Goal: Task Accomplishment & Management: Use online tool/utility

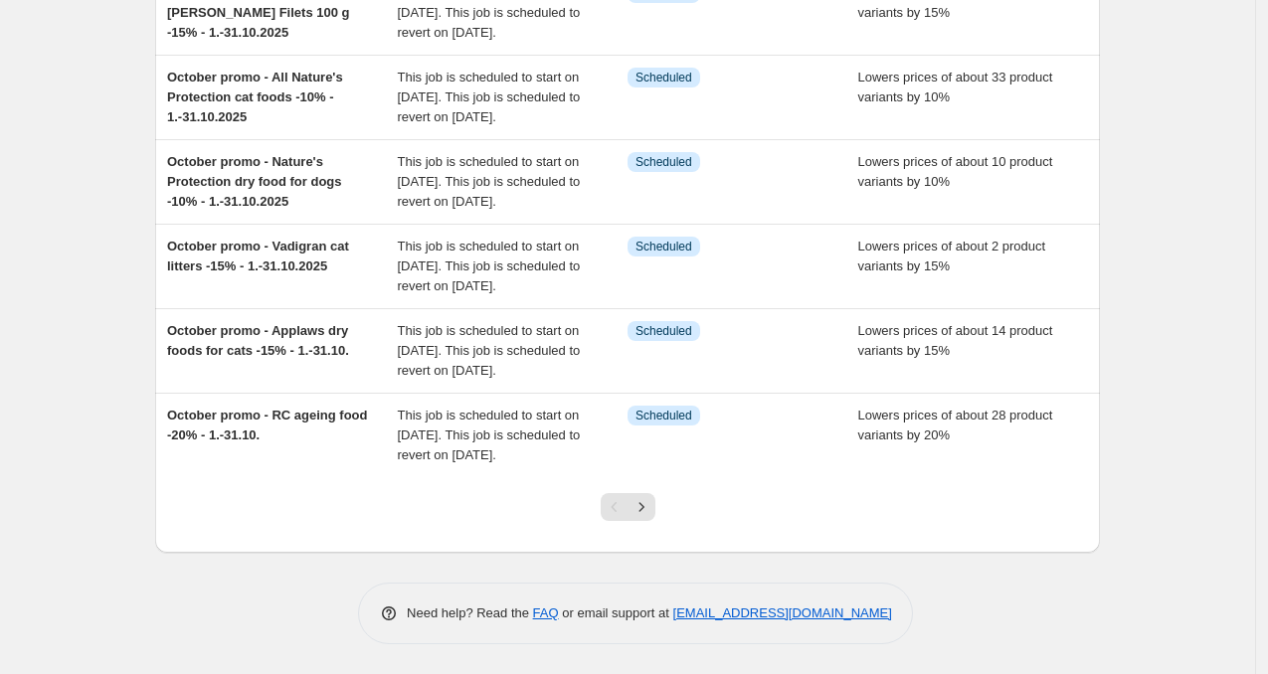
scroll to position [742, 0]
click at [651, 513] on icon "Next" at bounding box center [642, 507] width 20 height 20
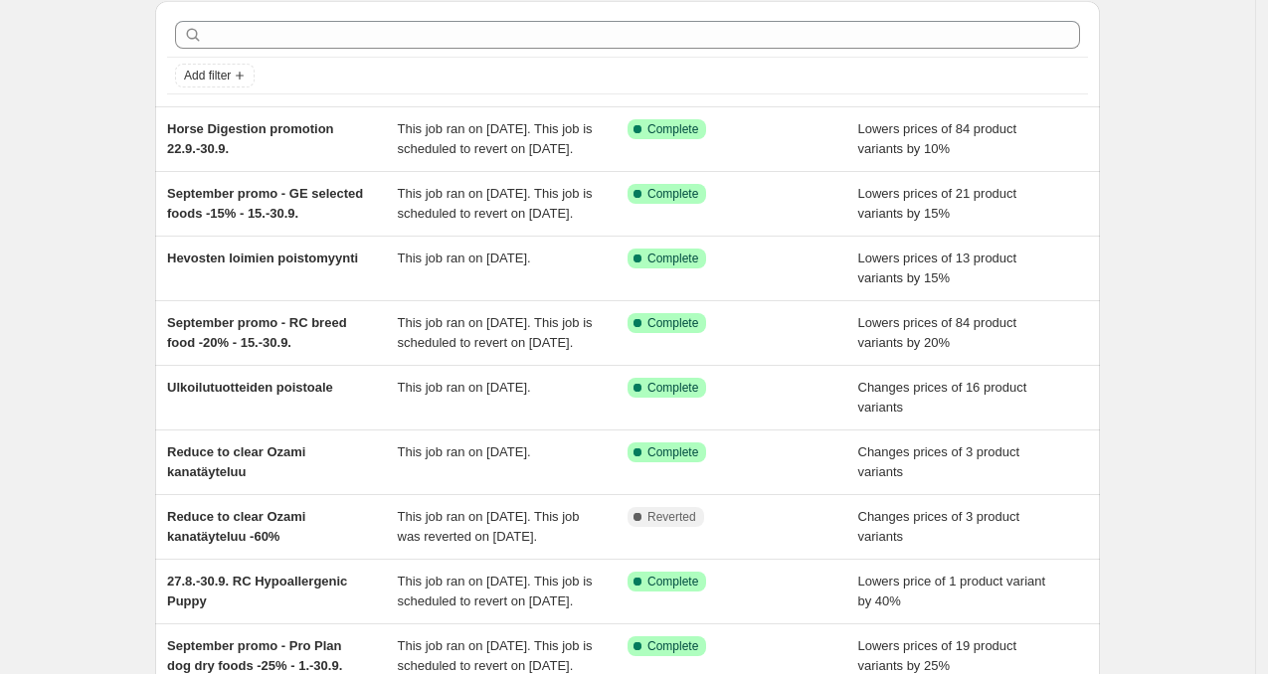
scroll to position [0, 0]
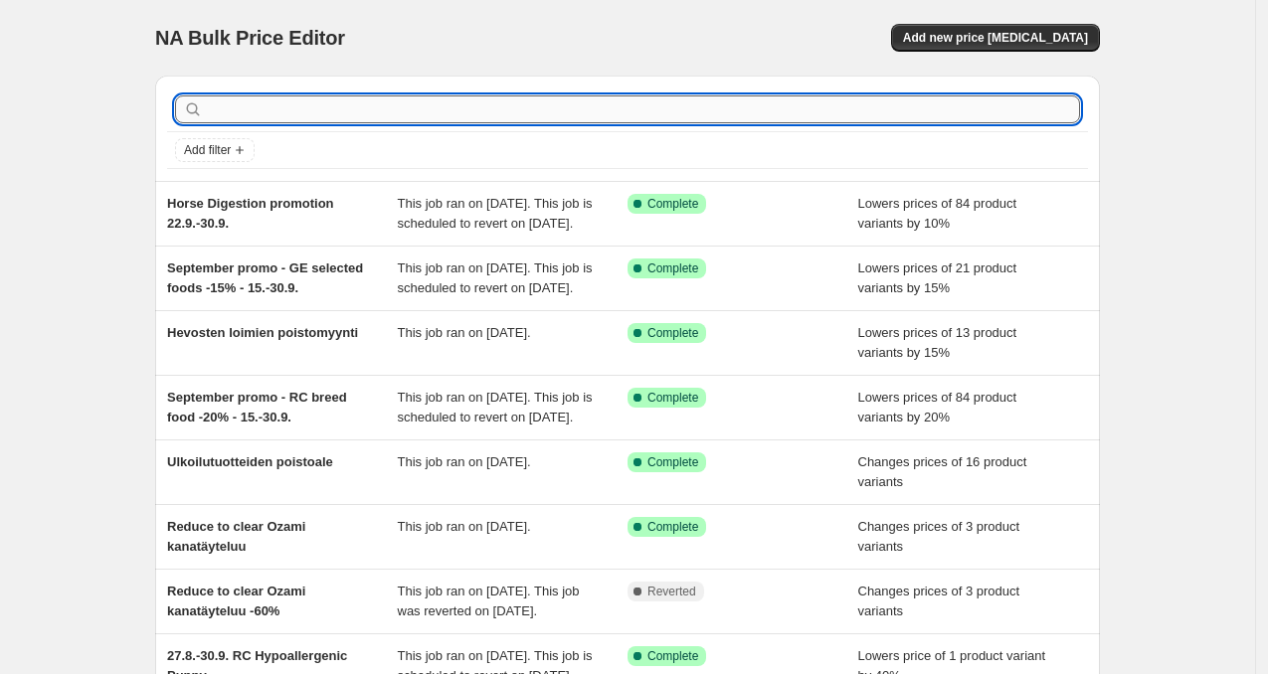
click at [281, 106] on input "text" at bounding box center [643, 109] width 873 height 28
type input "hypoallergenic"
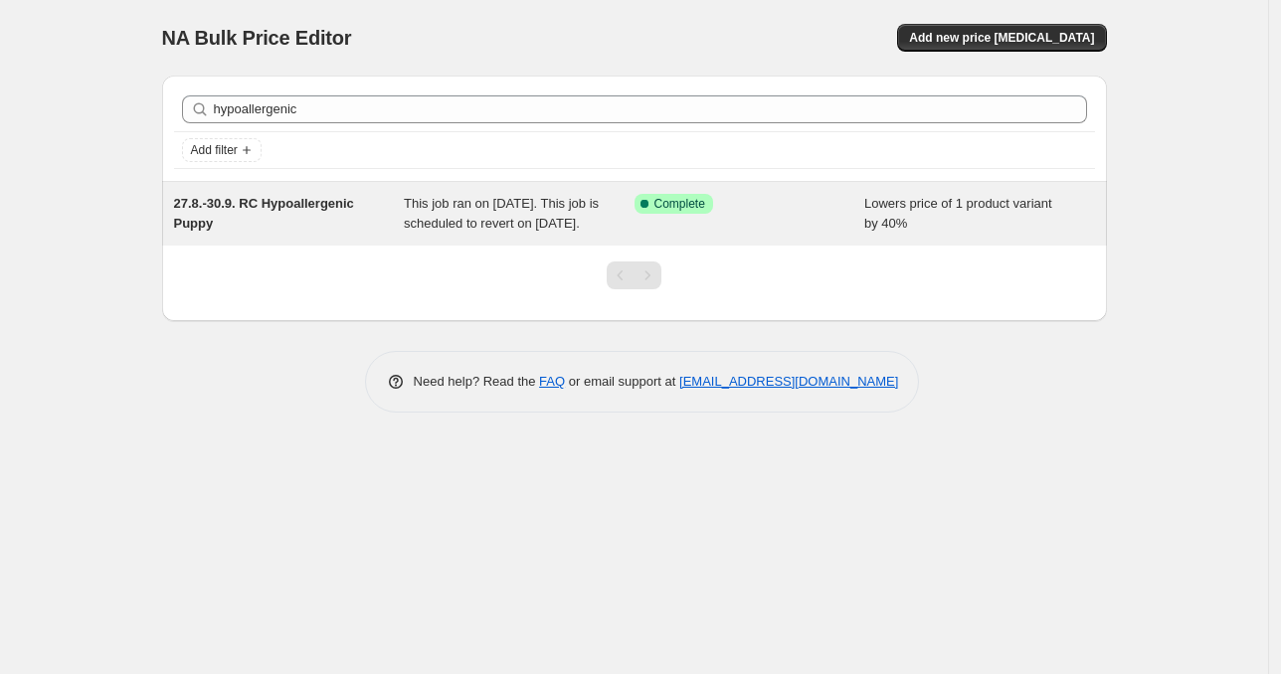
click at [317, 209] on span "27.8.-30.9. RC Hypoallergenic Puppy" at bounding box center [264, 213] width 180 height 35
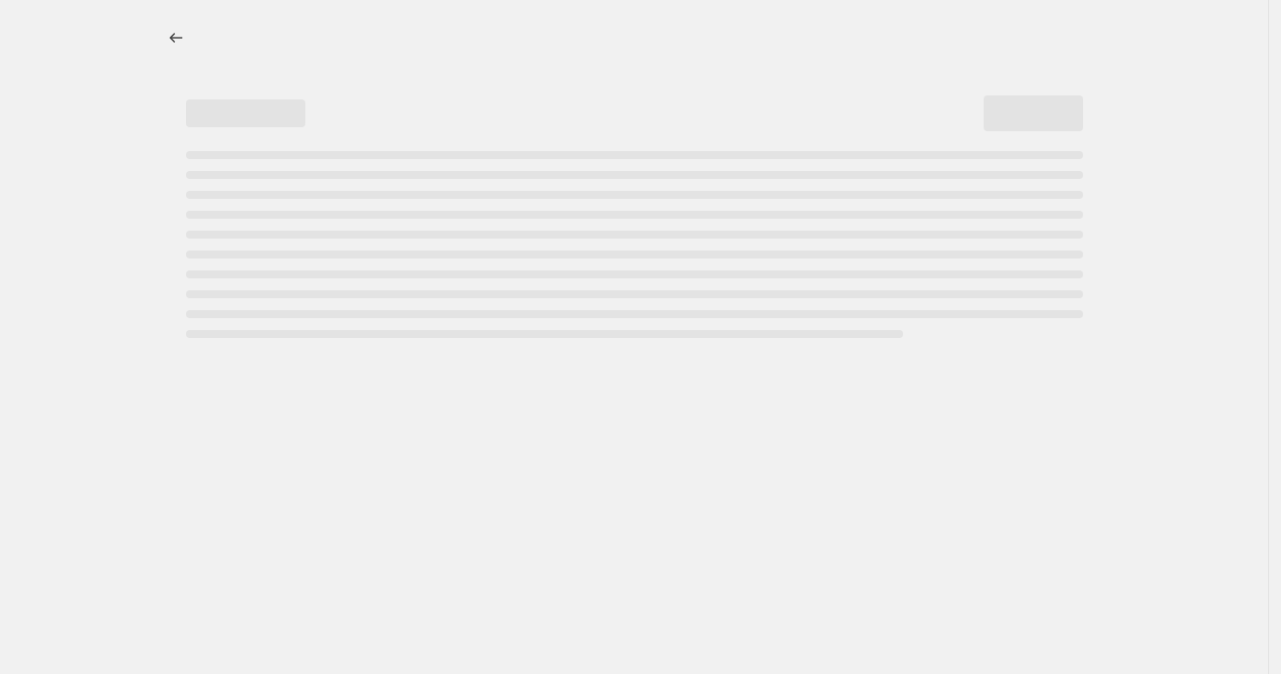
select select "percentage"
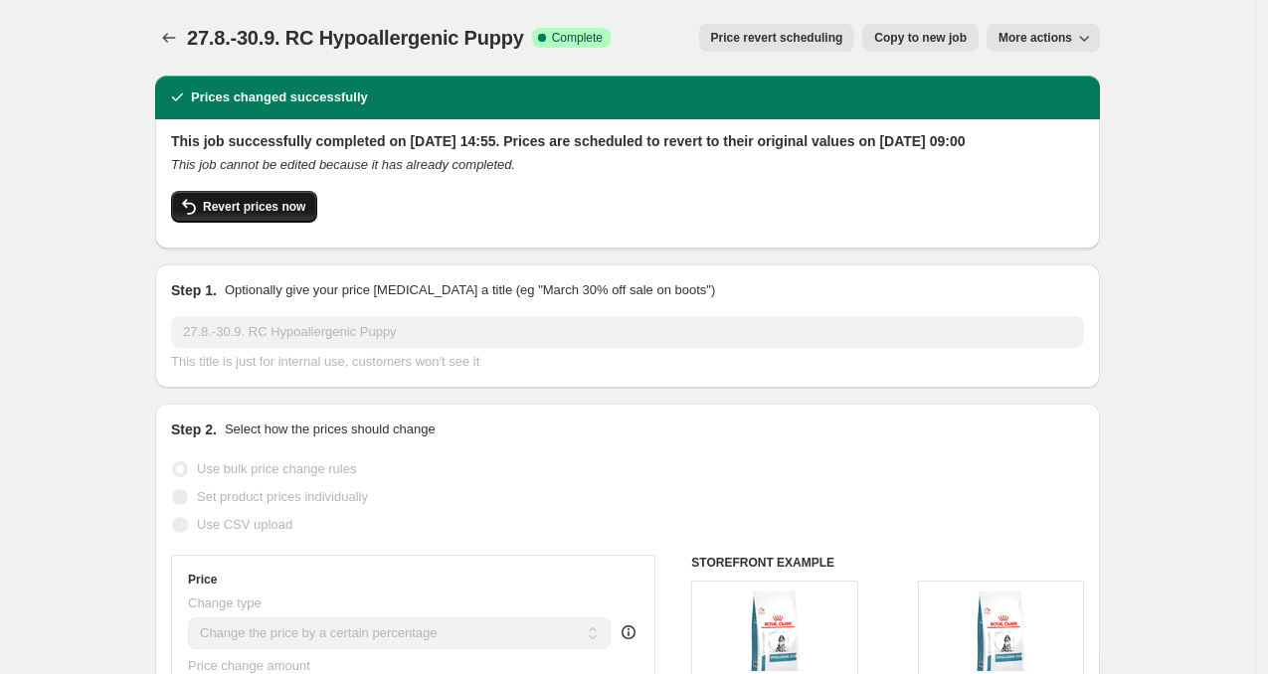
click at [289, 215] on span "Revert prices now" at bounding box center [254, 207] width 102 height 16
checkbox input "false"
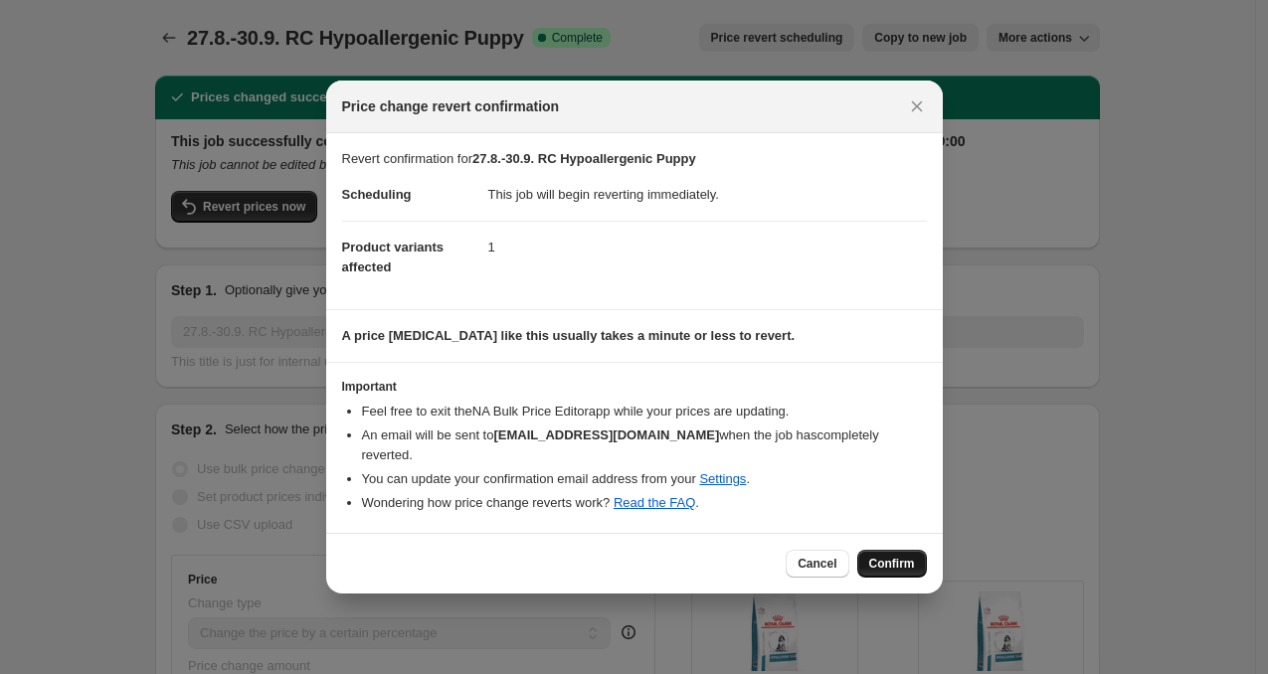
click at [885, 561] on button "Confirm" at bounding box center [892, 564] width 70 height 28
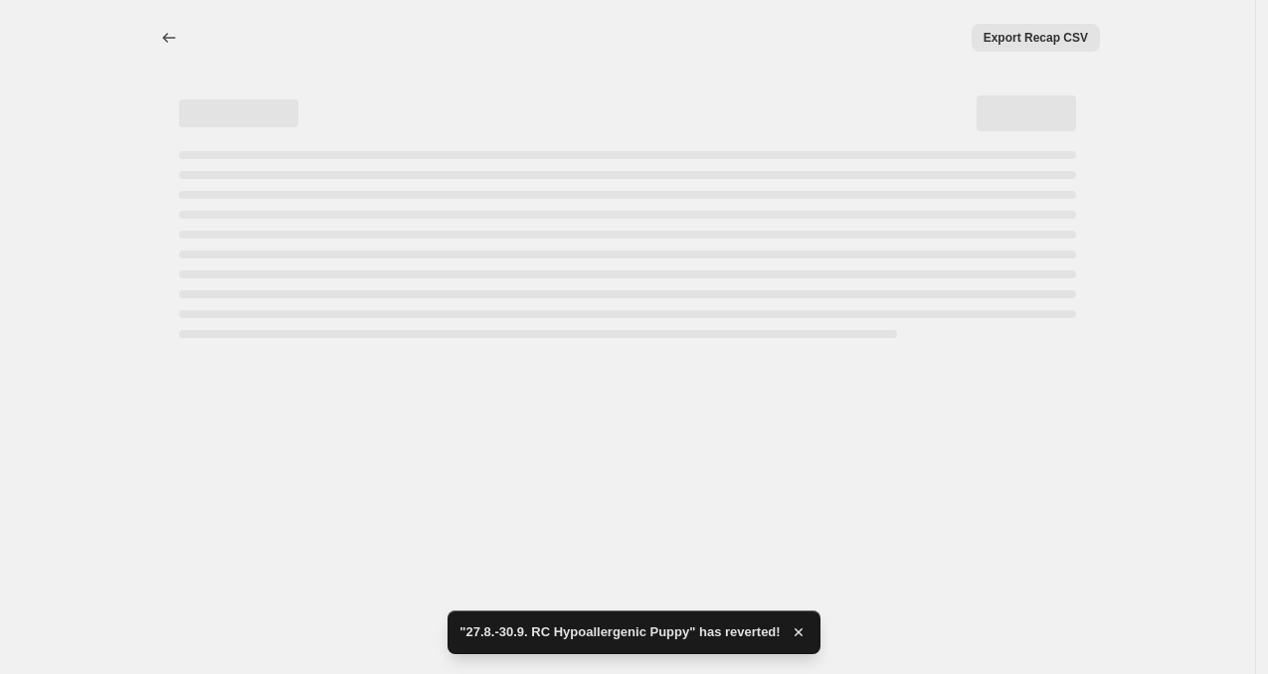
select select "percentage"
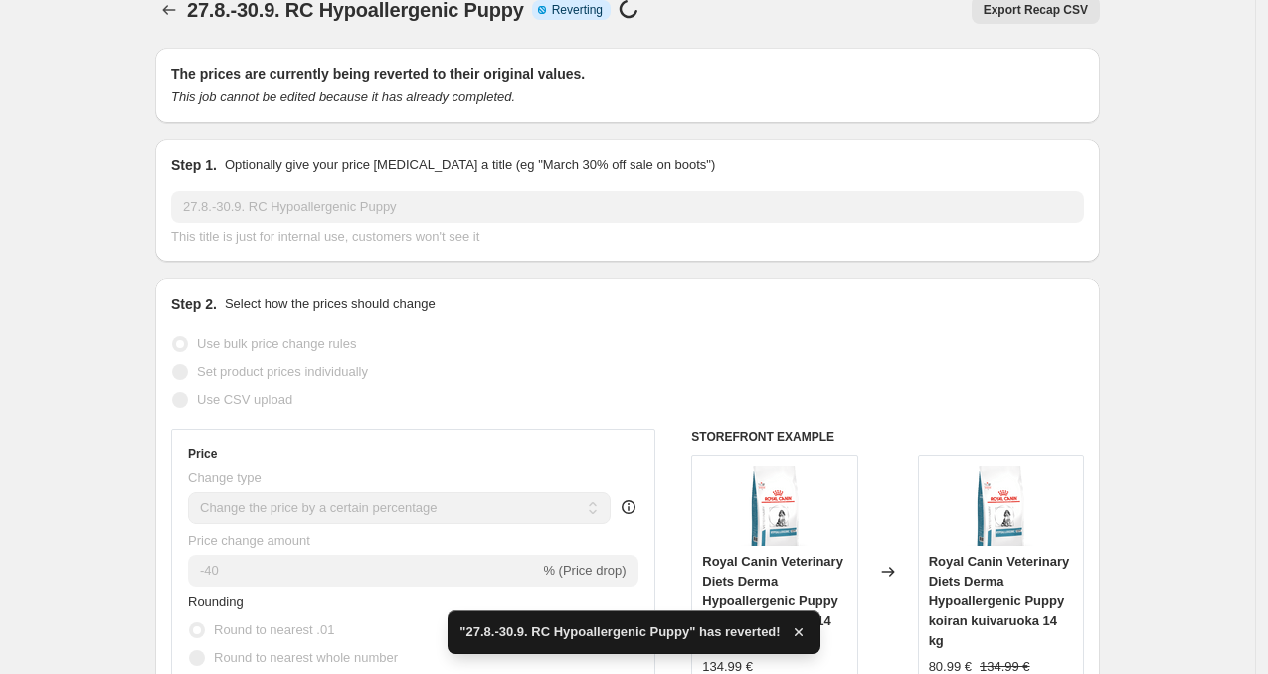
checkbox input "true"
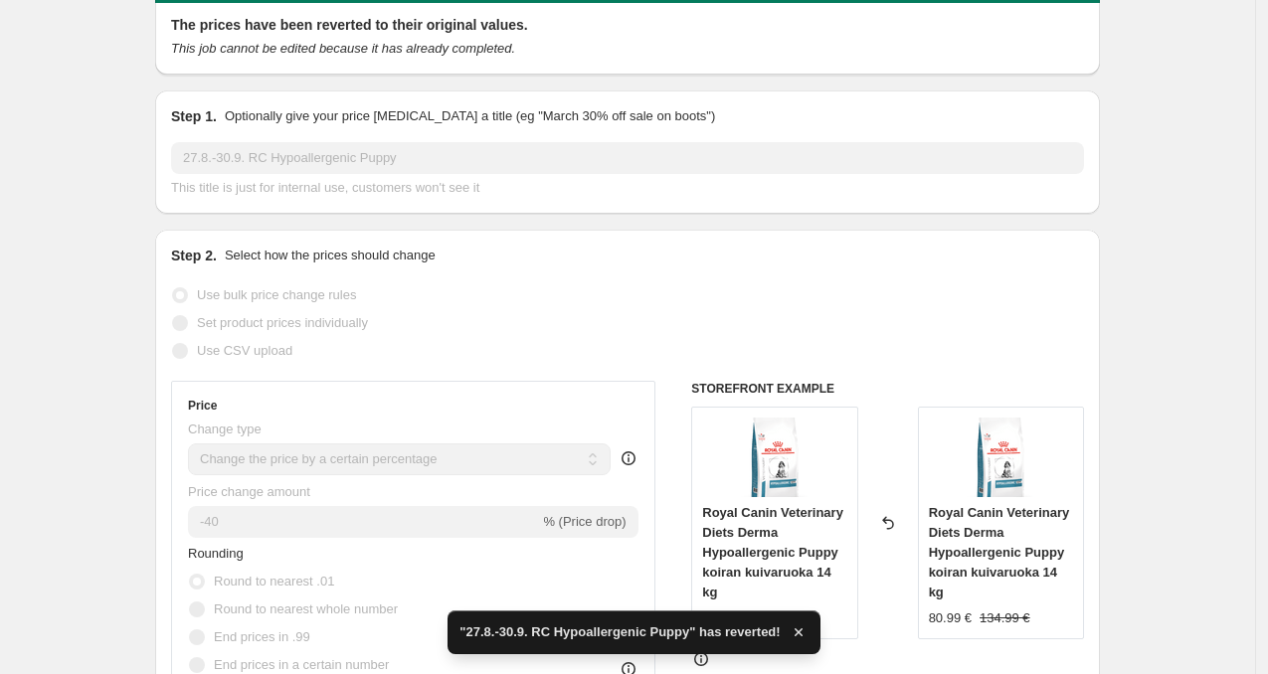
scroll to position [120, 0]
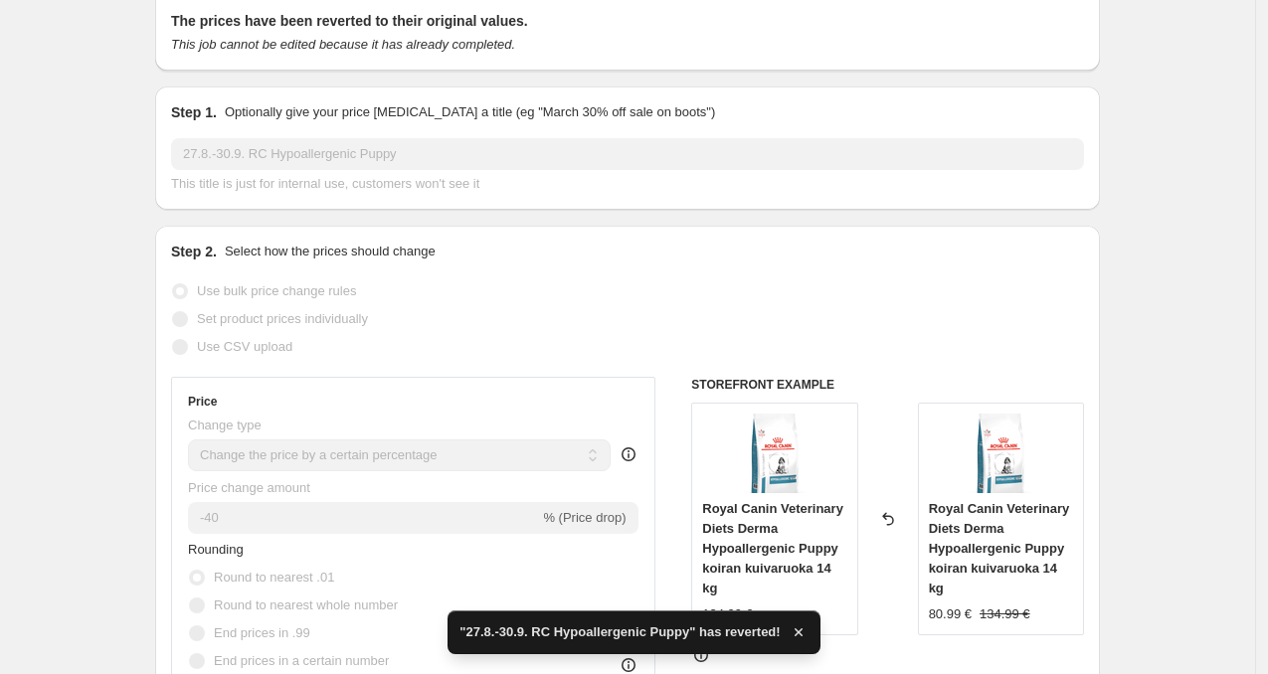
click at [803, 636] on icon "button" at bounding box center [799, 633] width 20 height 20
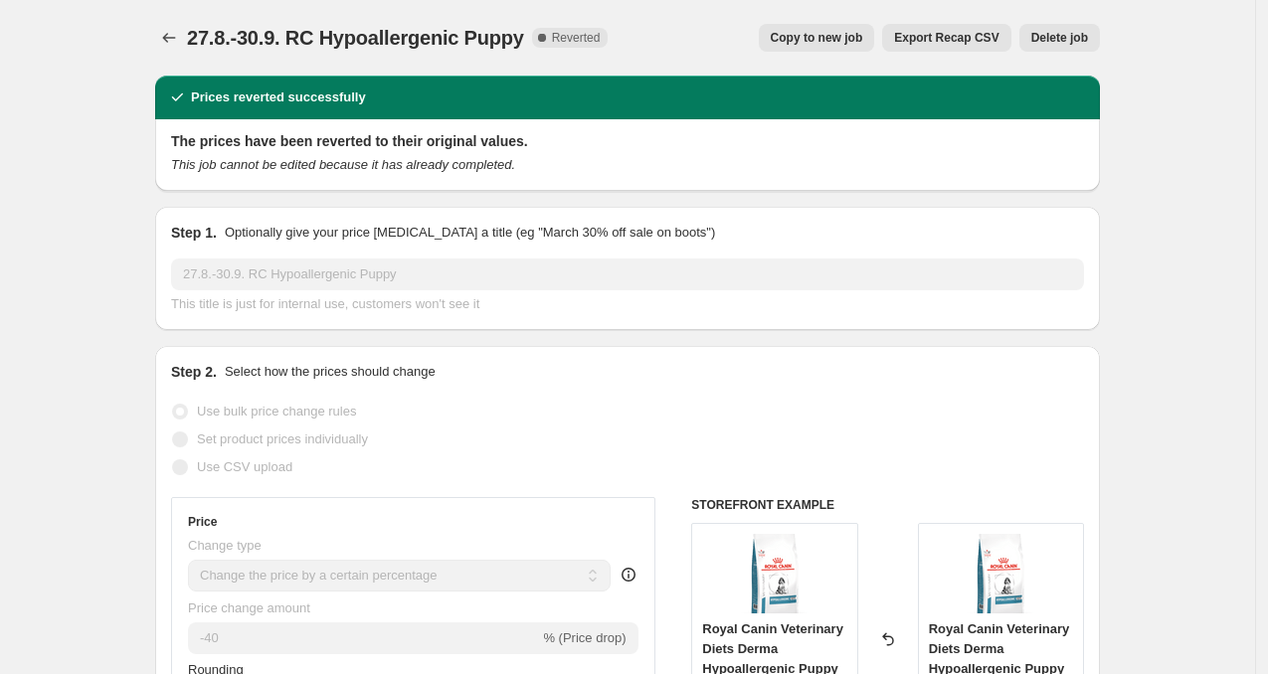
scroll to position [1, 0]
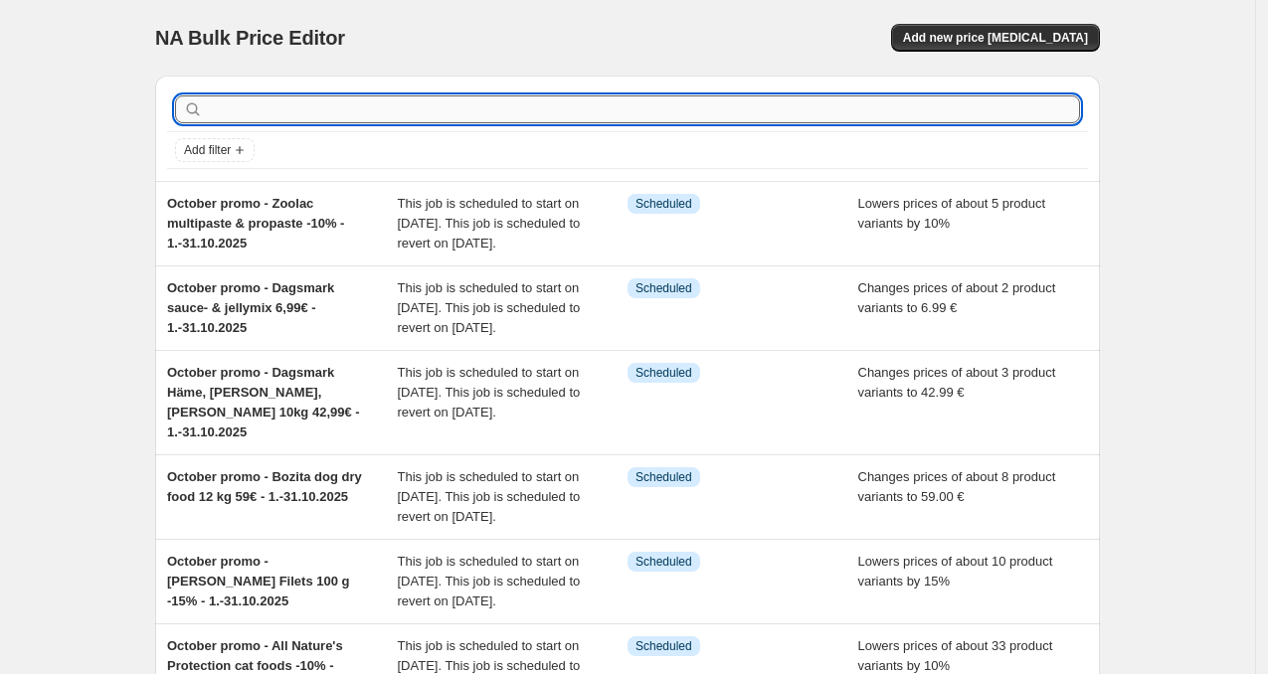
click at [236, 101] on input "text" at bounding box center [643, 109] width 873 height 28
type input "puppy"
